Goal: Navigation & Orientation: Find specific page/section

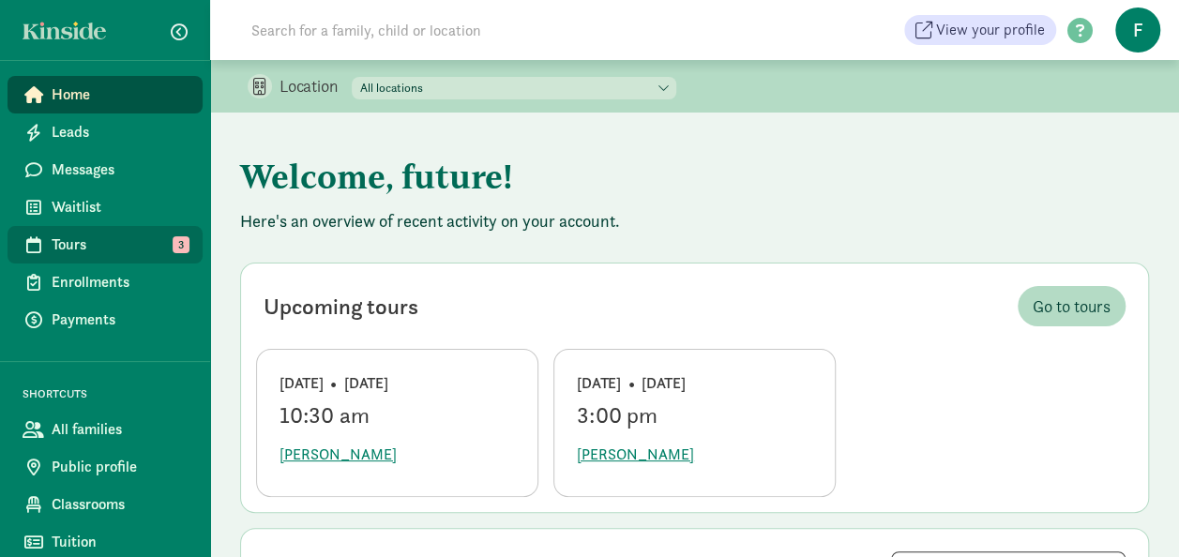
click at [81, 244] on span "Tours" at bounding box center [120, 245] width 136 height 23
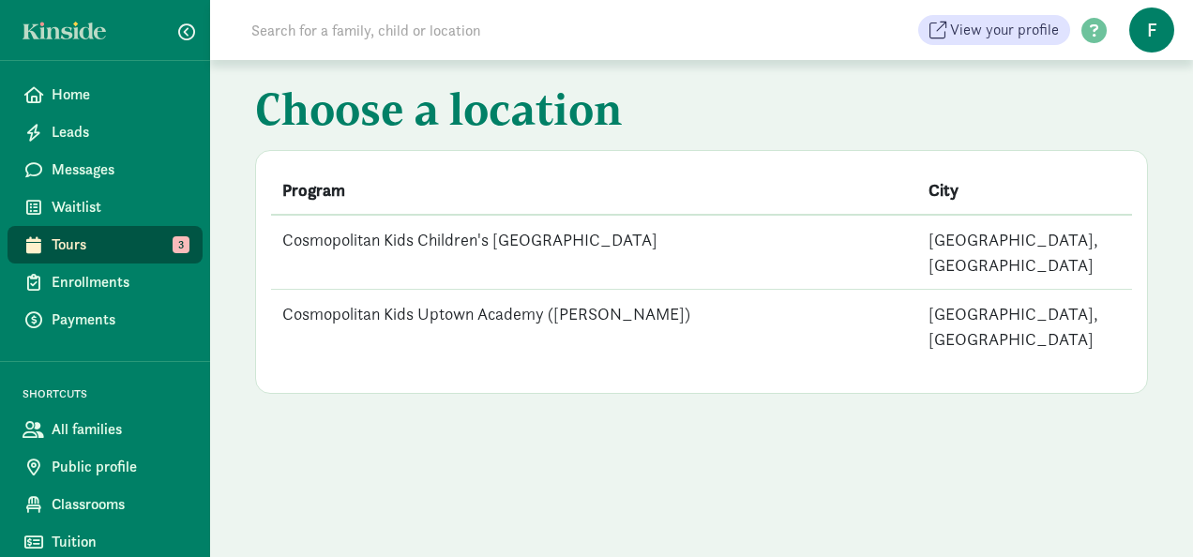
click at [443, 235] on td "Cosmopolitan Kids Children's [GEOGRAPHIC_DATA]" at bounding box center [594, 252] width 646 height 75
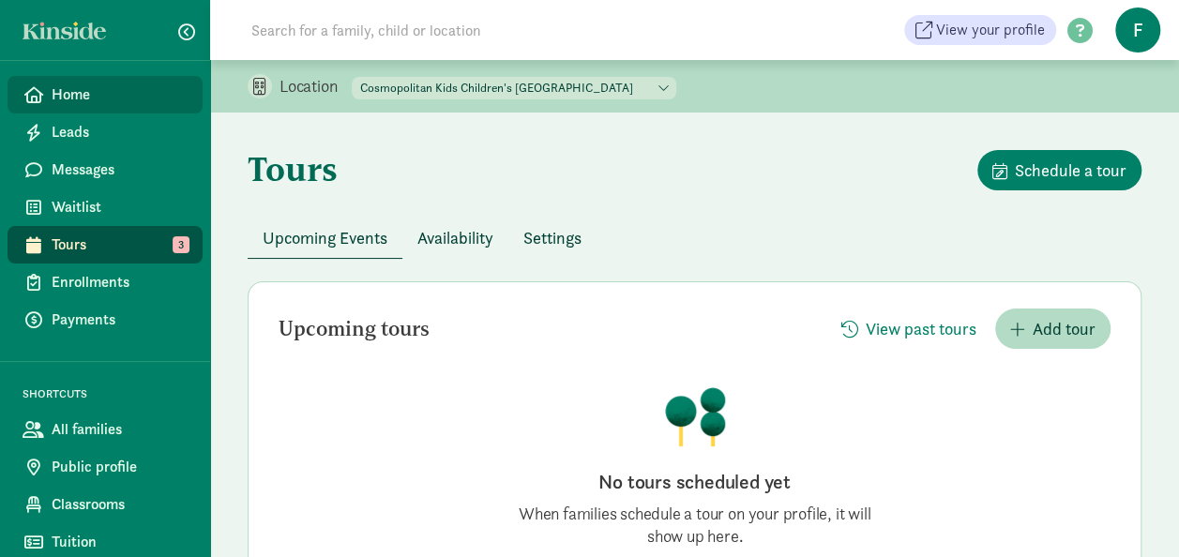
click at [90, 98] on span "Home" at bounding box center [120, 94] width 136 height 23
